Goal: Check status: Check status

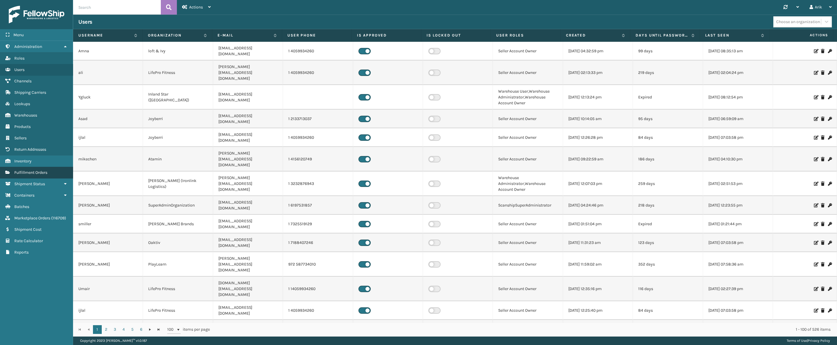
click at [30, 170] on span "Fulfillment Orders" at bounding box center [30, 172] width 33 height 5
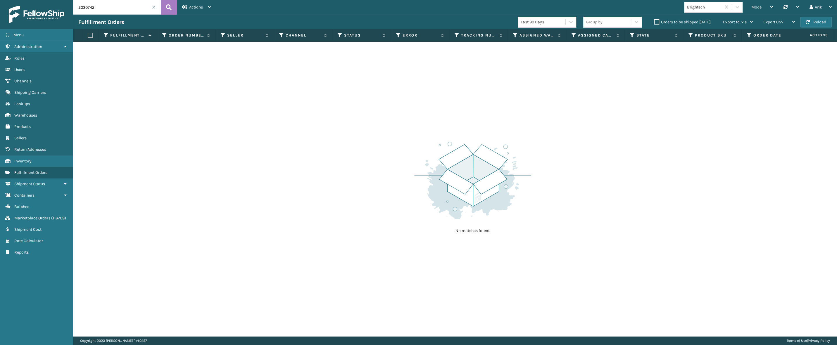
click at [92, 10] on input "2030742" at bounding box center [117, 7] width 88 height 15
click at [658, 22] on label "Orders to be shipped [DATE]" at bounding box center [682, 22] width 57 height 5
click at [655, 22] on input "Orders to be shipped [DATE]" at bounding box center [654, 21] width 0 height 4
click at [178, 6] on div "Actions Settings Remove All Filters Track Fulfillment Order Export Labels Bulk …" at bounding box center [196, 7] width 39 height 15
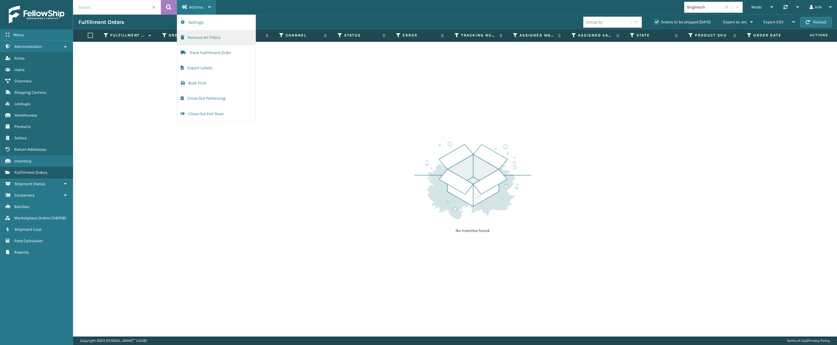
click at [202, 38] on button "Remove All Filters" at bounding box center [216, 37] width 78 height 15
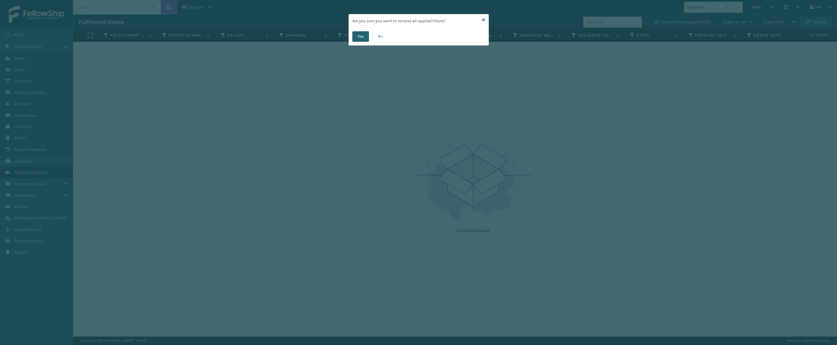
click at [359, 34] on button "Yes" at bounding box center [360, 36] width 17 height 11
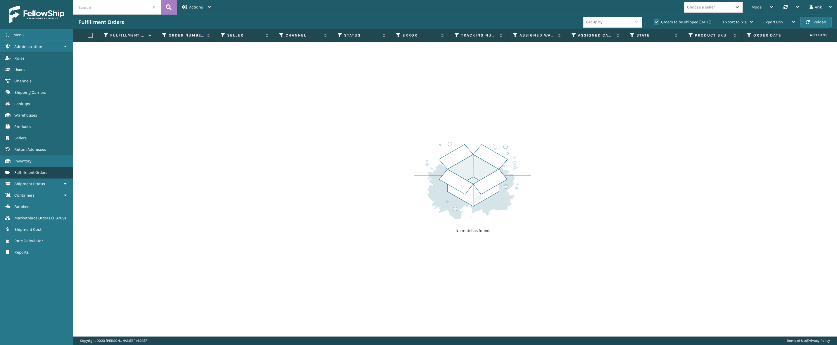
click at [30, 171] on span "Fulfillment Orders" at bounding box center [30, 172] width 33 height 5
click at [123, 6] on input "text" at bounding box center [117, 7] width 88 height 15
click at [179, 5] on div "Actions Settings Remove All Filters Track Fulfillment Order Export Labels Bulk …" at bounding box center [196, 7] width 39 height 15
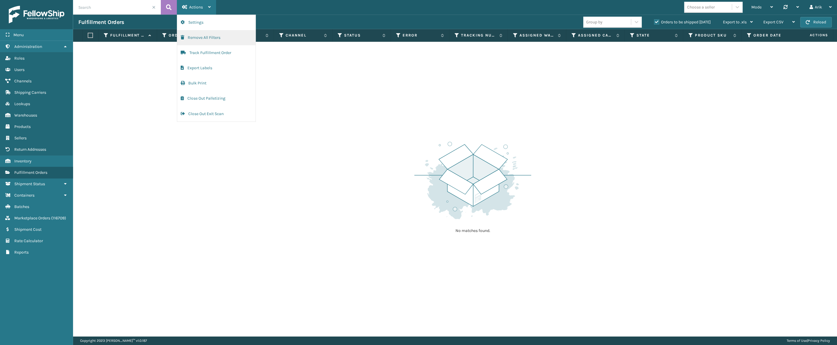
click at [202, 38] on button "Remove All Filters" at bounding box center [216, 37] width 78 height 15
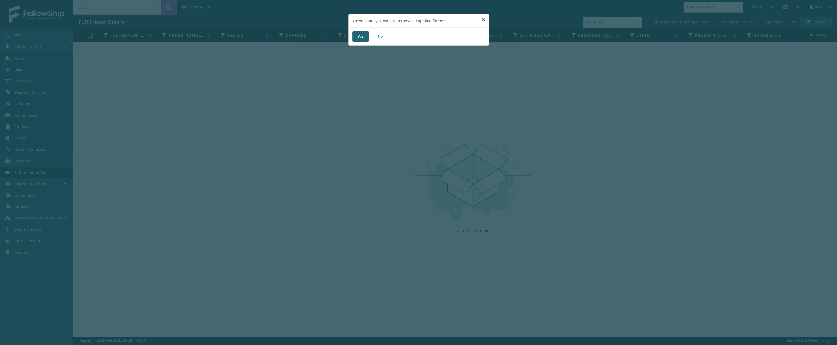
click at [353, 37] on button "Yes" at bounding box center [360, 36] width 17 height 11
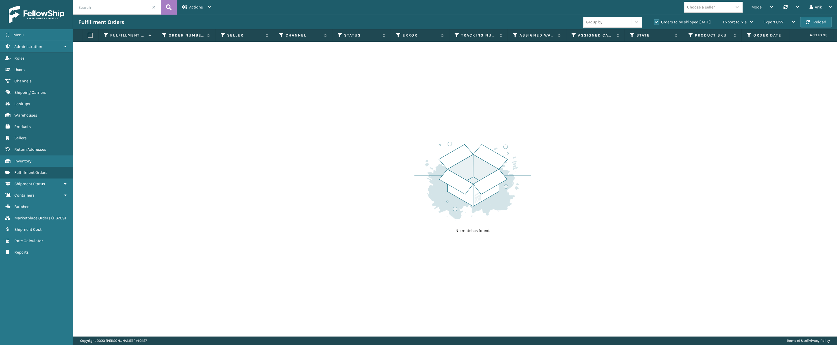
click at [658, 22] on label "Orders to be shipped [DATE]" at bounding box center [682, 22] width 57 height 5
click at [655, 22] on input "Orders to be shipped [DATE]" at bounding box center [654, 21] width 0 height 4
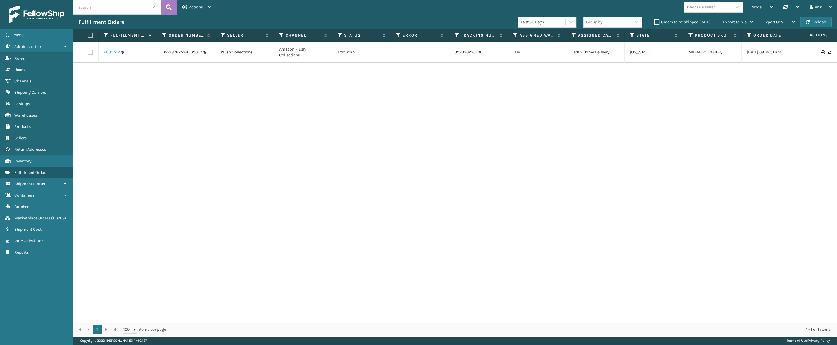
click at [110, 53] on link "2030742" at bounding box center [112, 52] width 16 height 6
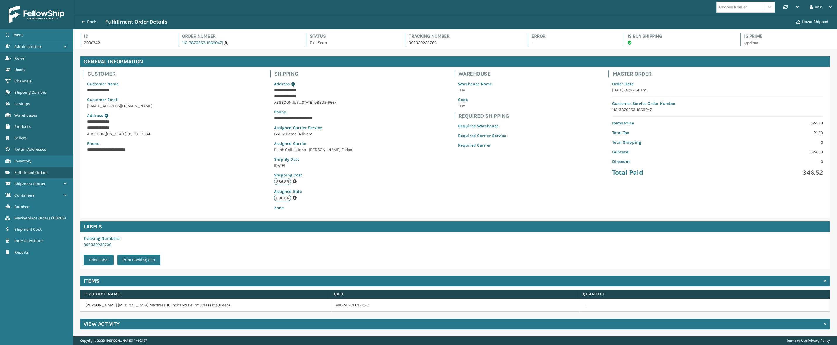
scroll to position [14, 764]
drag, startPoint x: 118, startPoint y: 245, endPoint x: 75, endPoint y: 245, distance: 42.7
click at [75, 245] on div "**********" at bounding box center [455, 192] width 764 height 287
click at [337, 184] on div "**********" at bounding box center [313, 146] width 85 height 137
drag, startPoint x: 371, startPoint y: 166, endPoint x: 343, endPoint y: 206, distance: 49.1
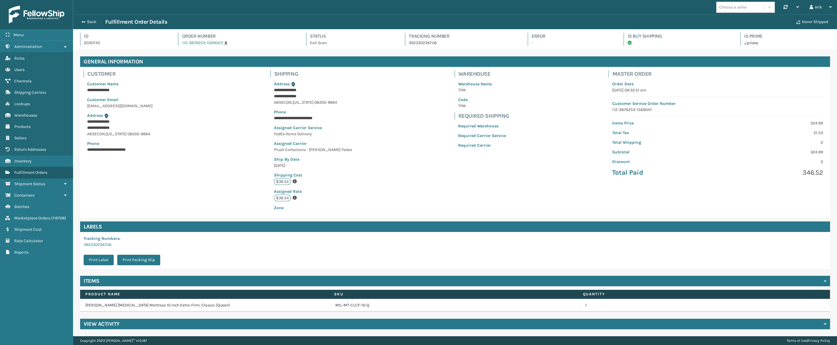
click at [343, 206] on div "**********" at bounding box center [455, 142] width 750 height 151
drag, startPoint x: 82, startPoint y: 237, endPoint x: 135, endPoint y: 250, distance: 54.3
click at [135, 250] on div "Tracking Numbers : 392330236706 Print Label Print Packing Slip" at bounding box center [123, 250] width 87 height 37
drag, startPoint x: 628, startPoint y: 32, endPoint x: 645, endPoint y: 48, distance: 23.2
click at [645, 49] on div "Id 2030742 Order Number 112-3876253-1569047 | Status Exit Scan Tracking Number …" at bounding box center [455, 41] width 750 height 17
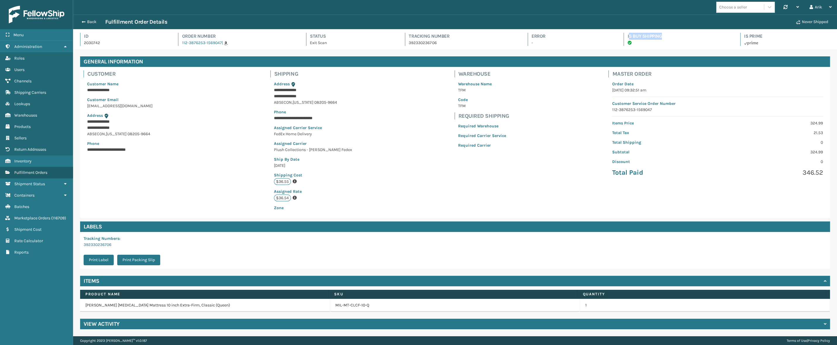
click at [637, 42] on p at bounding box center [679, 43] width 102 height 6
click at [668, 43] on p at bounding box center [679, 43] width 102 height 6
click at [653, 44] on p at bounding box center [679, 43] width 102 height 6
drag, startPoint x: 654, startPoint y: 44, endPoint x: 624, endPoint y: 35, distance: 30.8
click at [624, 35] on div "Is Buy Shipping" at bounding box center [677, 39] width 106 height 13
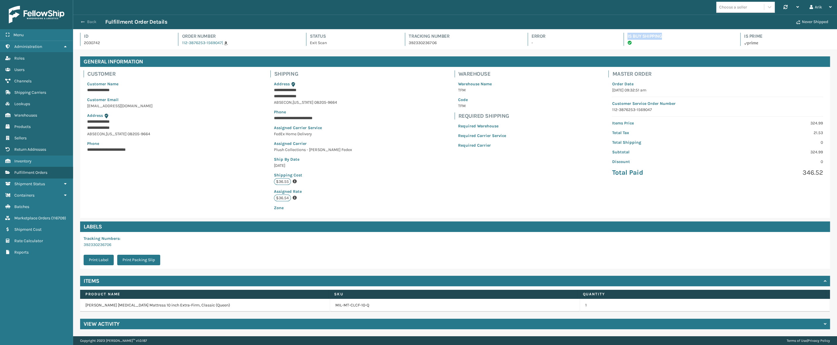
click at [87, 24] on button "Back" at bounding box center [91, 21] width 27 height 5
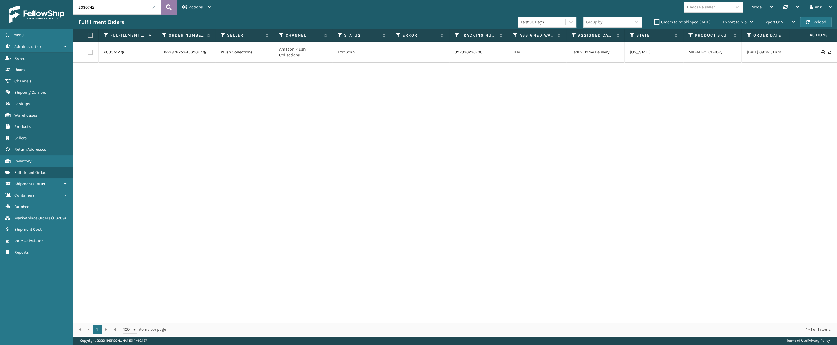
click at [162, 8] on button at bounding box center [169, 7] width 16 height 15
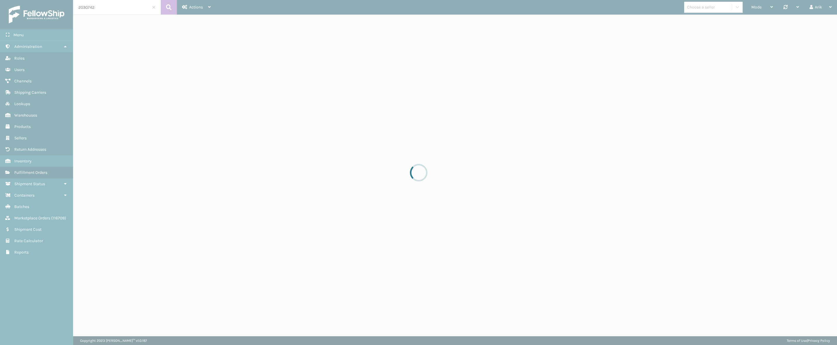
click at [187, 8] on div at bounding box center [418, 172] width 837 height 345
click at [195, 8] on span "Actions" at bounding box center [196, 7] width 14 height 5
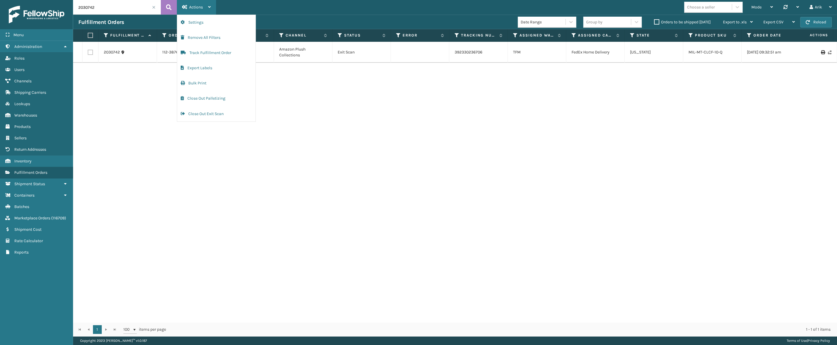
click at [196, 8] on span "Actions" at bounding box center [196, 7] width 14 height 5
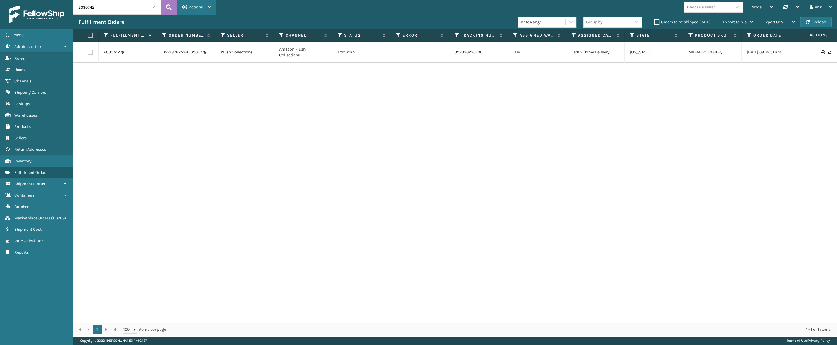
click at [195, 10] on div "Actions" at bounding box center [196, 7] width 29 height 15
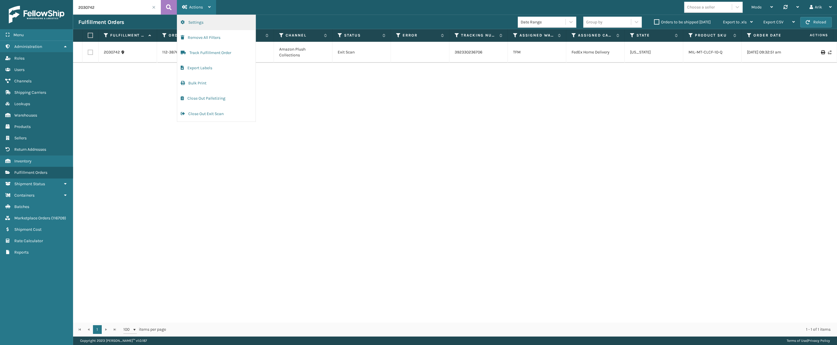
click at [195, 21] on button "Settings" at bounding box center [216, 22] width 78 height 15
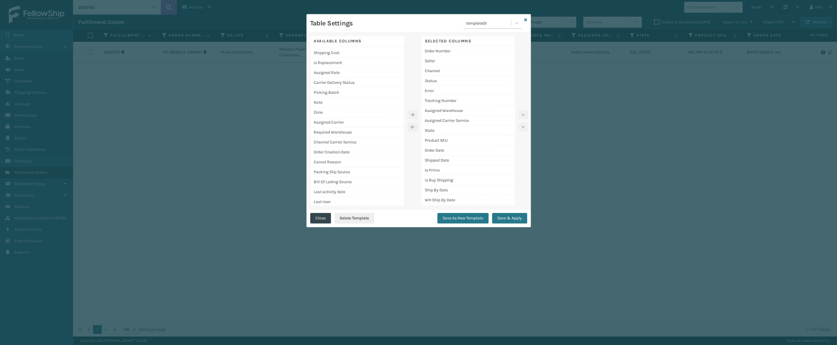
click at [235, 99] on div "Table Settings template01 Available Columns Required Carrier Service Shipping A…" at bounding box center [418, 172] width 837 height 345
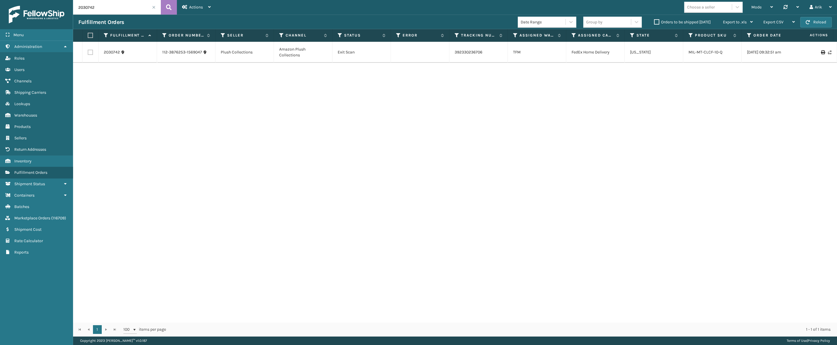
click at [80, 8] on input "2030742" at bounding box center [117, 7] width 88 height 15
paste input "6530523"
type input "6530523"
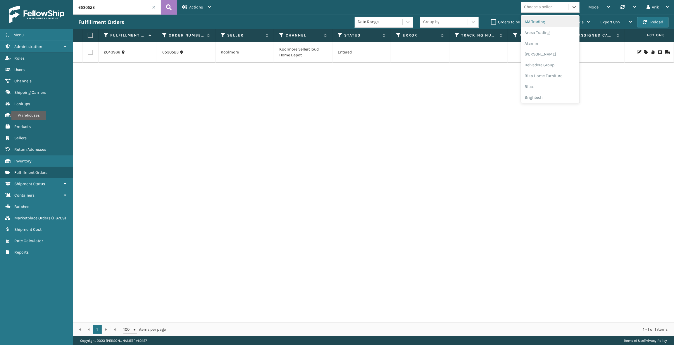
click at [535, 8] on div "Choose a seller" at bounding box center [538, 7] width 28 height 6
type input "koo"
click at [530, 23] on div "Koolmore" at bounding box center [550, 21] width 58 height 11
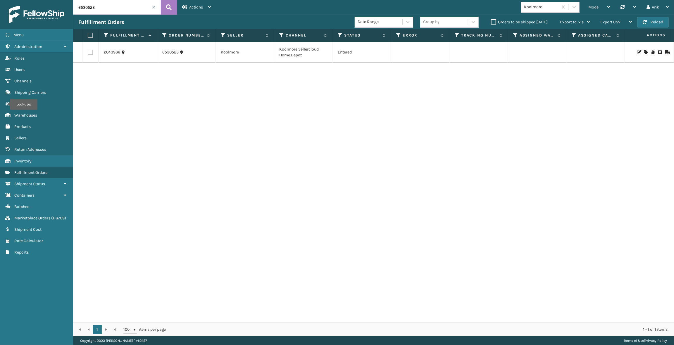
click at [113, 7] on input "6530523" at bounding box center [117, 7] width 88 height 15
click at [497, 21] on label "Orders to be shipped [DATE]" at bounding box center [519, 22] width 57 height 5
click at [491, 21] on input "Orders to be shipped [DATE]" at bounding box center [491, 21] width 0 height 4
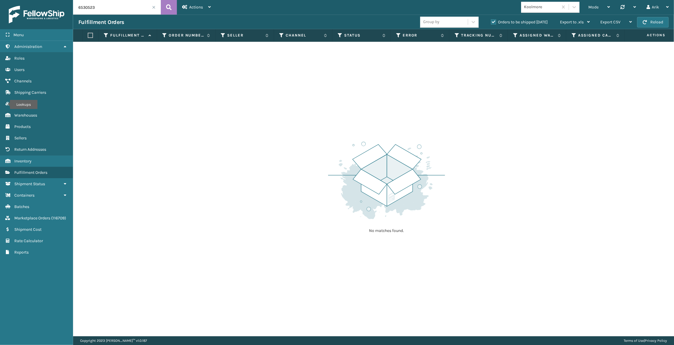
click at [92, 5] on input "6530523" at bounding box center [117, 7] width 88 height 15
click at [189, 8] on span "Actions" at bounding box center [196, 7] width 14 height 5
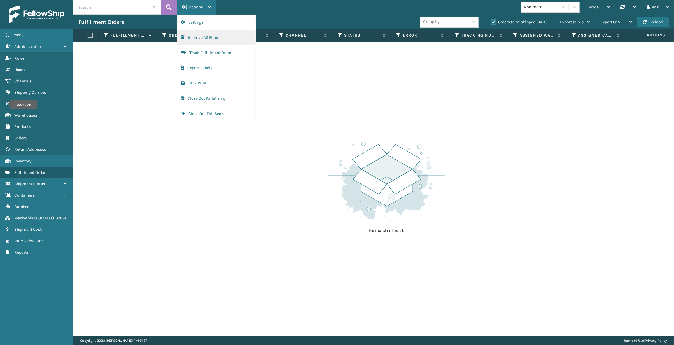
click at [199, 38] on button "Remove All Filters" at bounding box center [216, 37] width 78 height 15
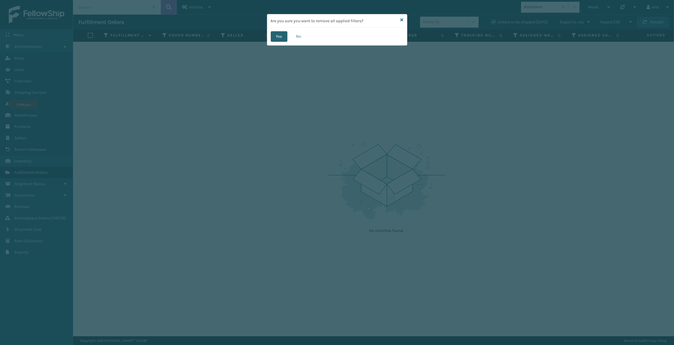
click at [278, 34] on button "Yes" at bounding box center [279, 36] width 17 height 11
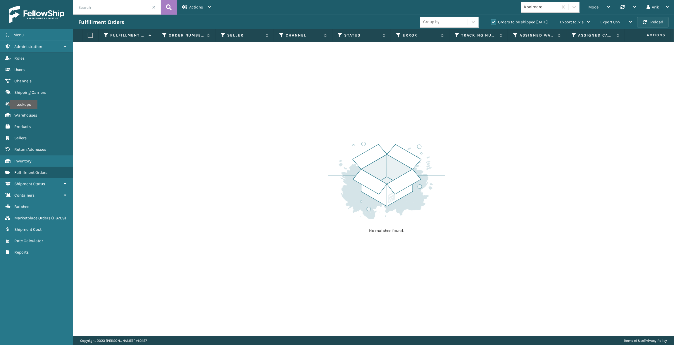
click at [647, 24] on button "Reload" at bounding box center [653, 22] width 32 height 11
click at [598, 6] on span "Mode" at bounding box center [593, 7] width 10 height 5
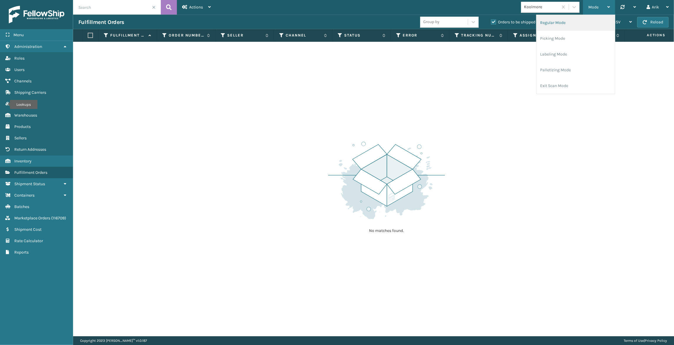
click at [558, 22] on li "Regular Mode" at bounding box center [576, 23] width 78 height 16
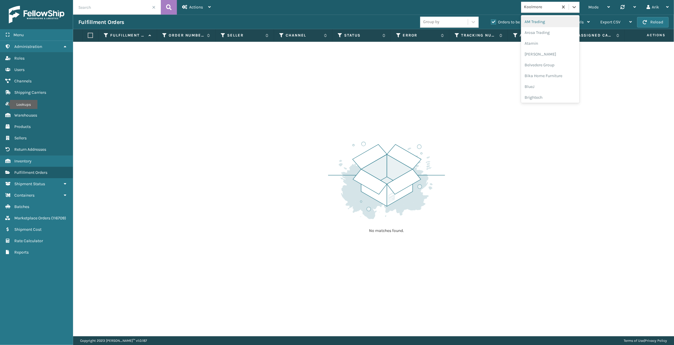
click at [543, 6] on div "Koolmore" at bounding box center [541, 7] width 35 height 6
click at [536, 96] on div "Brightech" at bounding box center [550, 97] width 58 height 11
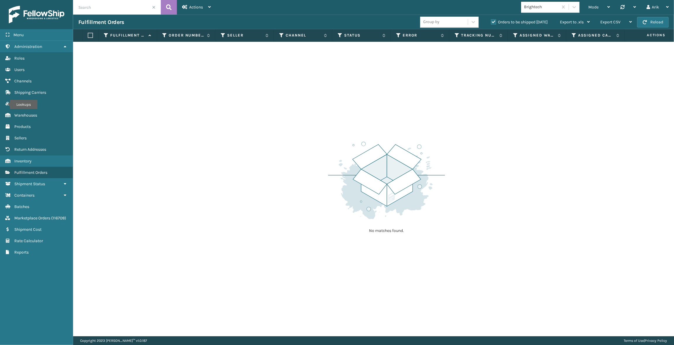
click at [521, 17] on div "Group by Orders to be shipped [DATE] Export to .xls Use ship by date Starting s…" at bounding box center [507, 22] width 175 height 15
click at [519, 21] on label "Orders to be shipped [DATE]" at bounding box center [519, 22] width 57 height 5
click at [491, 21] on input "Orders to be shipped [DATE]" at bounding box center [491, 21] width 0 height 4
click at [135, 7] on input "text" at bounding box center [117, 7] width 88 height 15
click at [208, 7] on icon at bounding box center [209, 7] width 3 height 4
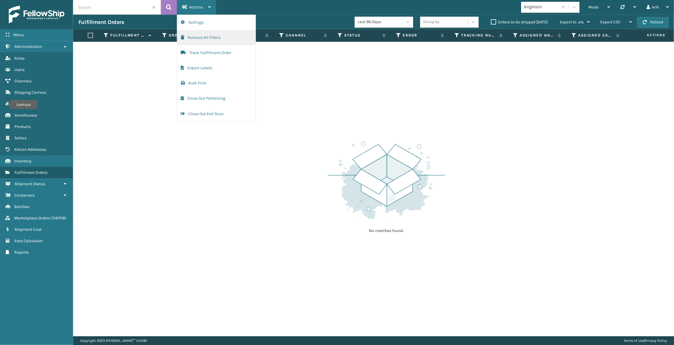
click at [208, 36] on button "Remove All Filters" at bounding box center [216, 37] width 78 height 15
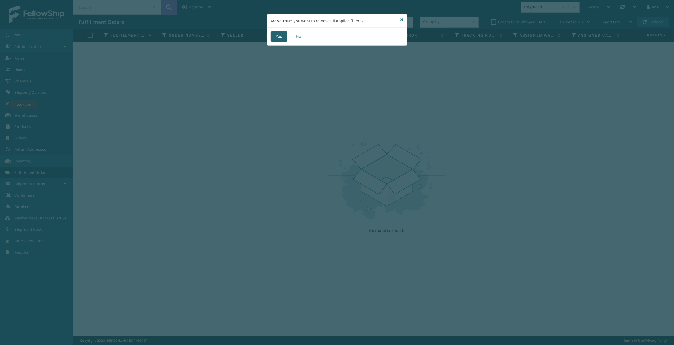
click at [278, 36] on button "Yes" at bounding box center [279, 36] width 17 height 11
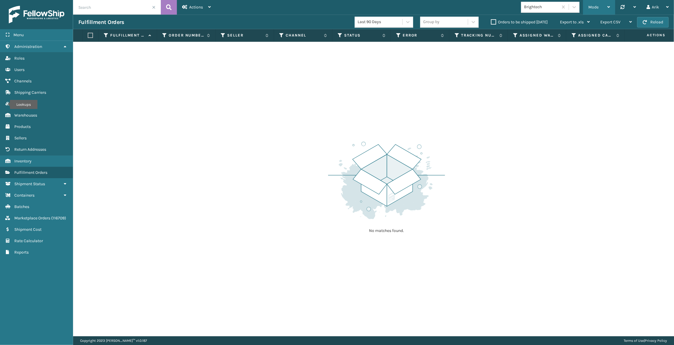
click at [600, 8] on div "Mode" at bounding box center [599, 7] width 22 height 15
click at [653, 8] on div "Arik" at bounding box center [658, 7] width 22 height 15
click at [33, 172] on span "Fulfillment Orders" at bounding box center [30, 172] width 33 height 5
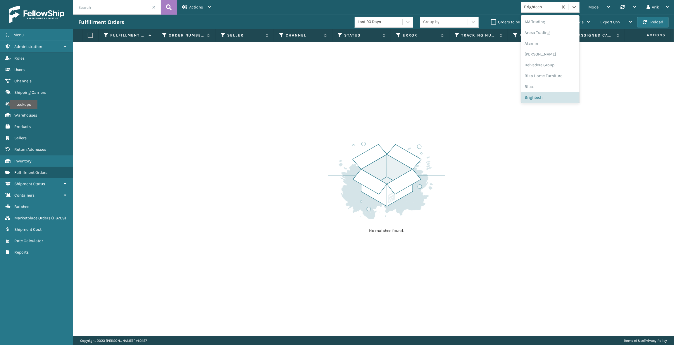
click at [542, 8] on div "Brightech" at bounding box center [541, 7] width 35 height 6
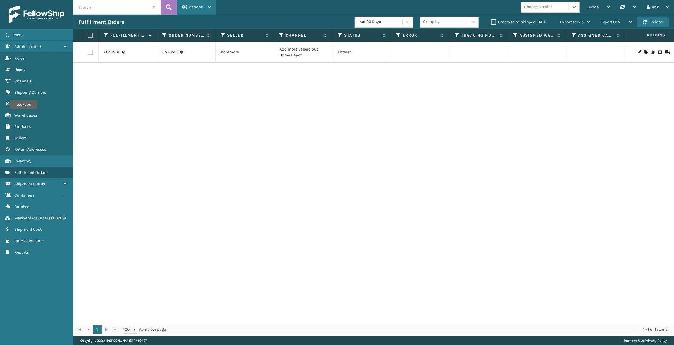
click at [197, 6] on span "Actions" at bounding box center [196, 7] width 14 height 5
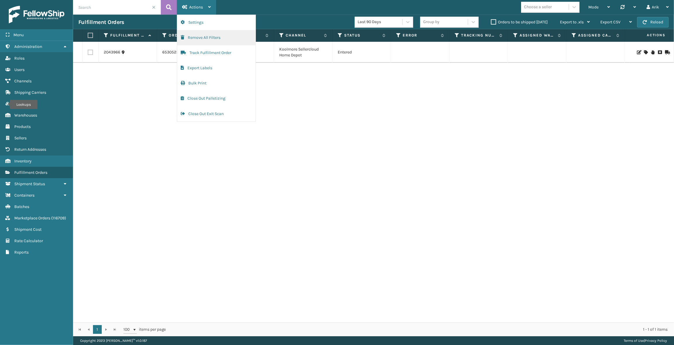
click at [205, 36] on button "Remove All Filters" at bounding box center [216, 37] width 78 height 15
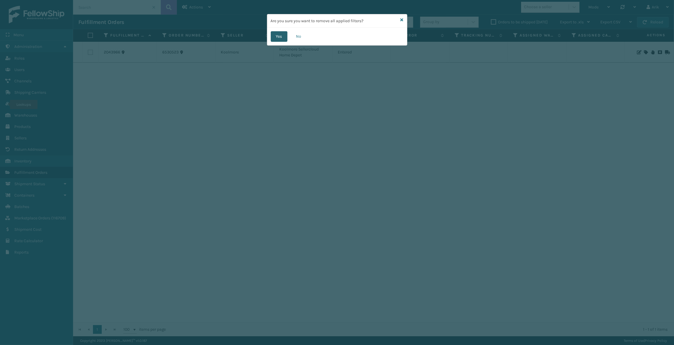
click at [283, 35] on button "Yes" at bounding box center [279, 36] width 17 height 11
